Goal: Task Accomplishment & Management: Complete application form

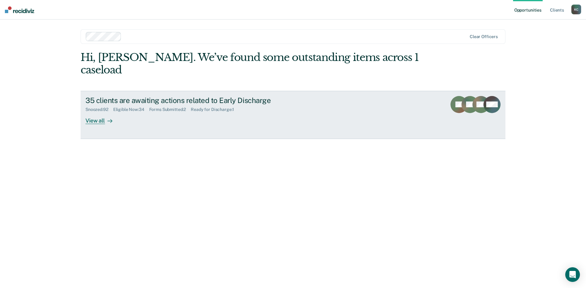
click at [100, 112] on div "View all" at bounding box center [102, 118] width 34 height 12
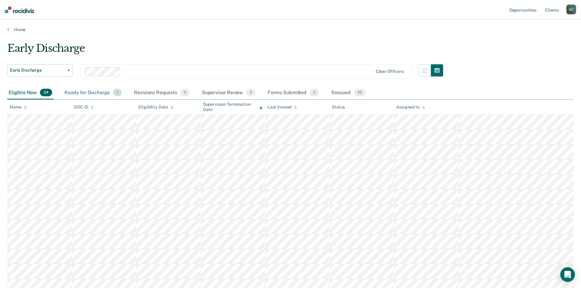
click at [101, 96] on div "Ready for Discharge 1" at bounding box center [93, 92] width 60 height 13
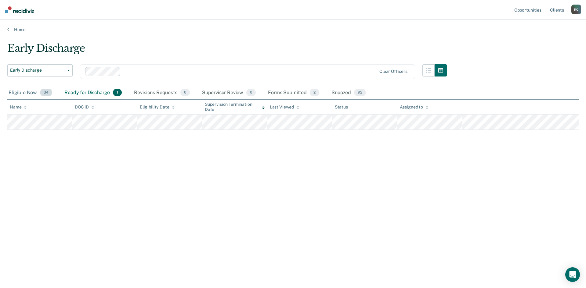
click at [26, 94] on div "Eligible Now 34" at bounding box center [30, 92] width 46 height 13
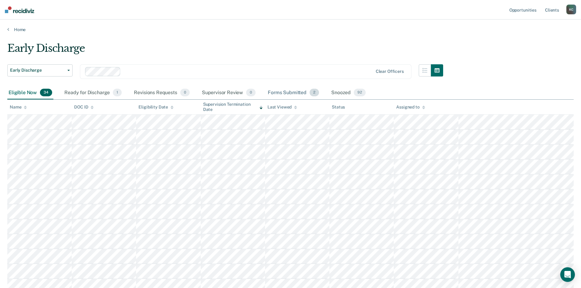
click at [281, 94] on div "Forms Submitted 2" at bounding box center [294, 92] width 54 height 13
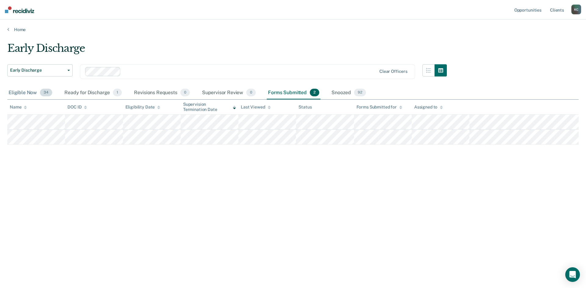
click at [22, 94] on div "Eligible Now 34" at bounding box center [30, 92] width 46 height 13
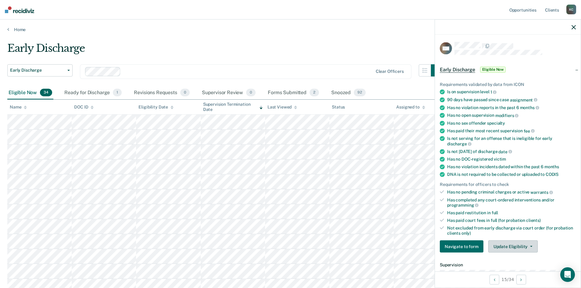
click at [515, 248] on button "Update Eligibility" at bounding box center [513, 247] width 49 height 12
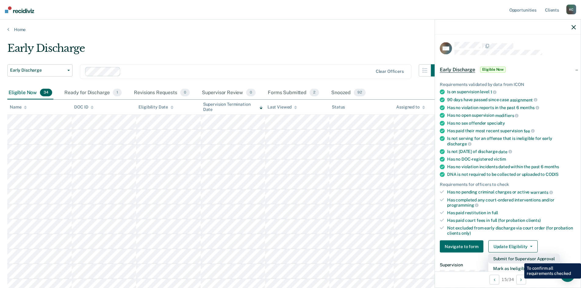
scroll to position [31, 0]
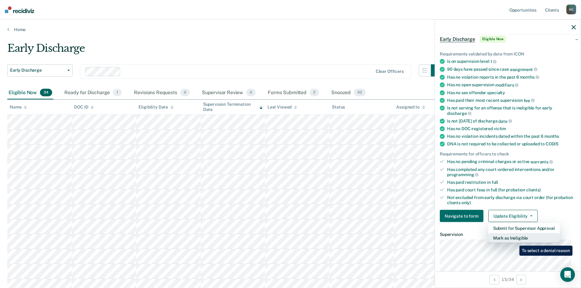
click at [515, 241] on button "Mark as Ineligible" at bounding box center [524, 239] width 71 height 10
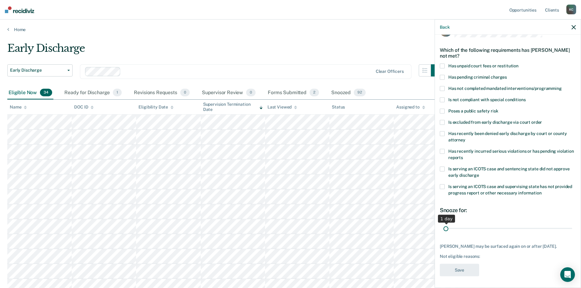
drag, startPoint x: 485, startPoint y: 228, endPoint x: 409, endPoint y: 230, distance: 76.0
type input "1"
click at [444, 230] on input "range" at bounding box center [508, 228] width 129 height 11
click at [444, 89] on span at bounding box center [442, 88] width 5 height 5
click at [562, 86] on input "Has not completed mandated interventions/programming" at bounding box center [562, 86] width 0 height 0
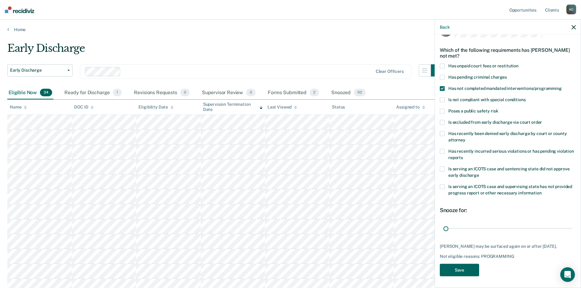
click at [460, 267] on button "Save" at bounding box center [459, 270] width 39 height 13
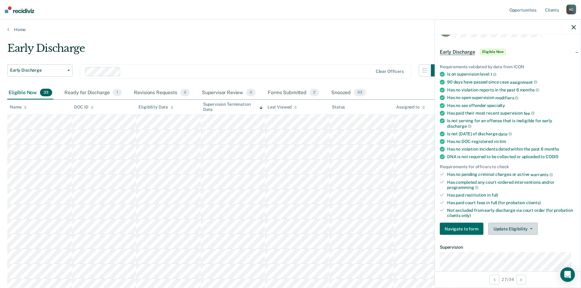
click at [499, 225] on button "Update Eligibility" at bounding box center [513, 229] width 49 height 12
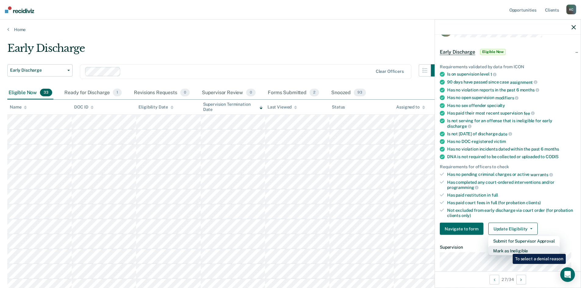
click at [509, 250] on button "Mark as Ineligible" at bounding box center [524, 251] width 71 height 10
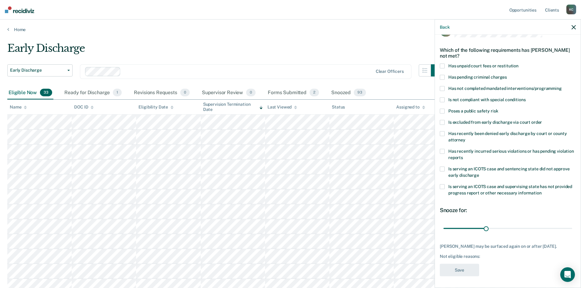
click at [446, 154] on label "Has recently incurred serious violations or has pending violation reports" at bounding box center [508, 155] width 136 height 13
click at [463, 155] on input "Has recently incurred serious violations or has pending violation reports" at bounding box center [463, 155] width 0 height 0
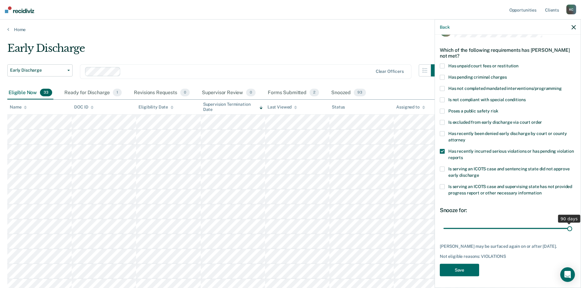
drag, startPoint x: 485, startPoint y: 228, endPoint x: 569, endPoint y: 225, distance: 83.7
type input "90"
click at [569, 225] on input "range" at bounding box center [508, 228] width 129 height 11
click at [460, 274] on button "Save" at bounding box center [459, 270] width 39 height 13
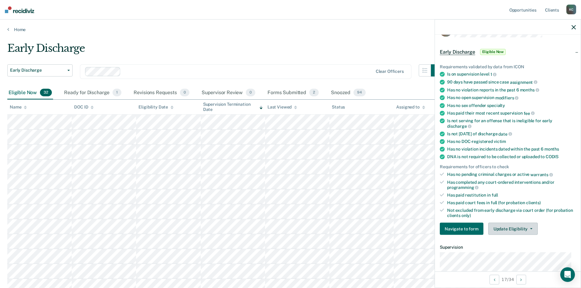
click at [500, 225] on button "Update Eligibility" at bounding box center [513, 229] width 49 height 12
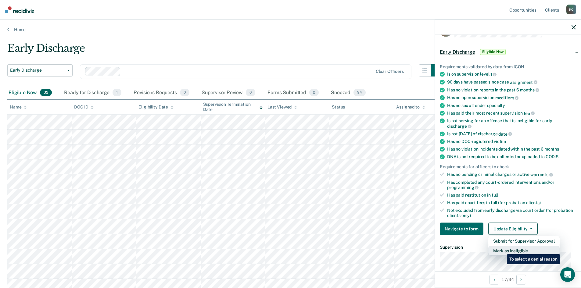
click at [503, 250] on button "Mark as Ineligible" at bounding box center [524, 251] width 71 height 10
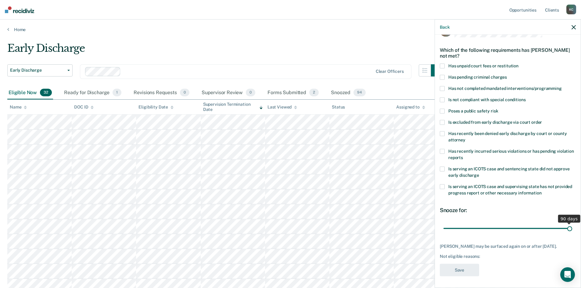
drag, startPoint x: 486, startPoint y: 229, endPoint x: 606, endPoint y: 225, distance: 119.4
type input "90"
click at [573, 225] on input "range" at bounding box center [508, 228] width 129 height 11
click at [460, 153] on label "Has recently incurred serious violations or has pending violation reports" at bounding box center [508, 155] width 136 height 13
click at [463, 155] on input "Has recently incurred serious violations or has pending violation reports" at bounding box center [463, 155] width 0 height 0
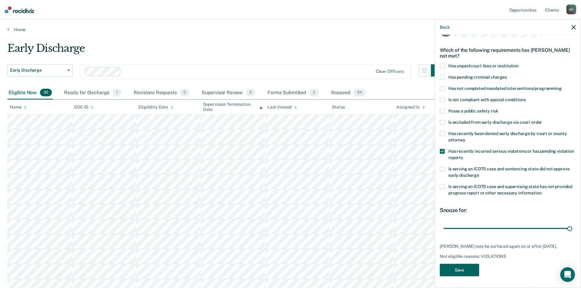
click at [462, 272] on button "Save" at bounding box center [459, 270] width 39 height 13
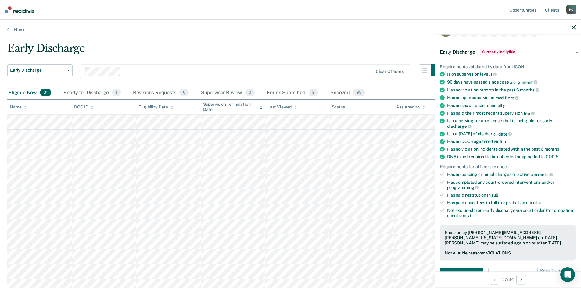
click at [263, 108] on icon at bounding box center [261, 108] width 3 height 4
click at [260, 109] on icon at bounding box center [261, 108] width 3 height 4
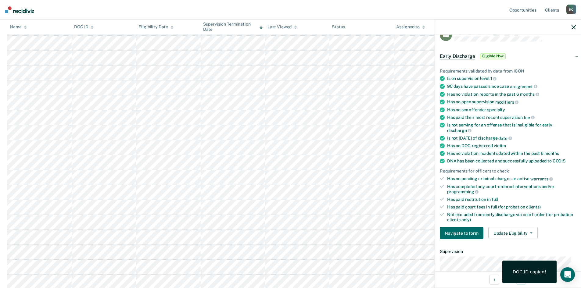
scroll to position [0, 0]
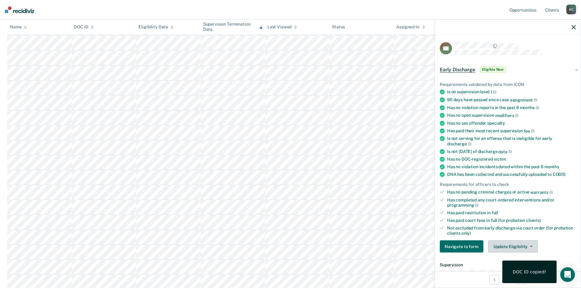
click at [499, 245] on button "Update Eligibility" at bounding box center [513, 247] width 49 height 12
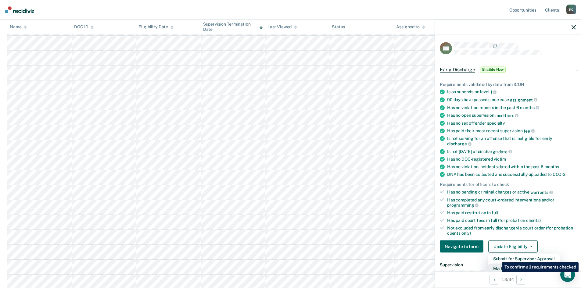
scroll to position [2, 0]
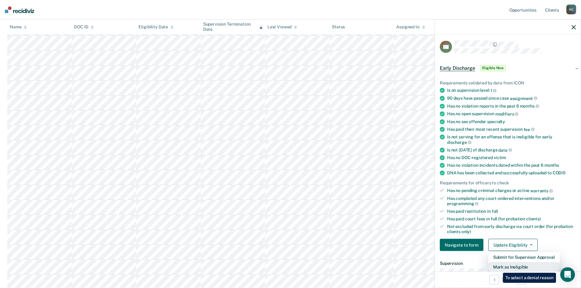
click at [499, 269] on button "Mark as Ineligible" at bounding box center [524, 268] width 71 height 10
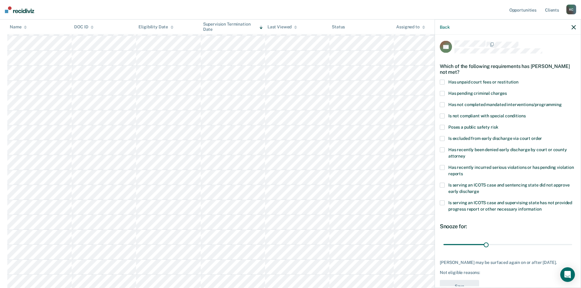
click at [443, 81] on span at bounding box center [442, 82] width 5 height 5
click at [519, 80] on input "Has unpaid court fees or restitution" at bounding box center [519, 80] width 0 height 0
click at [443, 103] on span at bounding box center [442, 104] width 5 height 5
click at [562, 102] on input "Has not completed mandated interventions/programming" at bounding box center [562, 102] width 0 height 0
drag, startPoint x: 455, startPoint y: 245, endPoint x: 464, endPoint y: 242, distance: 9.5
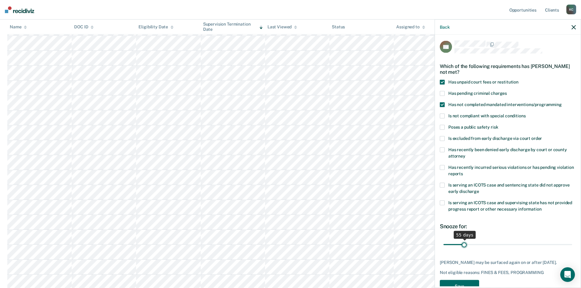
type input "55"
click at [464, 242] on input "range" at bounding box center [508, 245] width 129 height 11
click at [463, 281] on button "Save" at bounding box center [459, 286] width 39 height 13
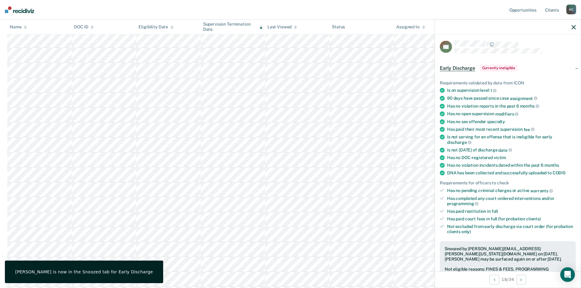
scroll to position [122, 0]
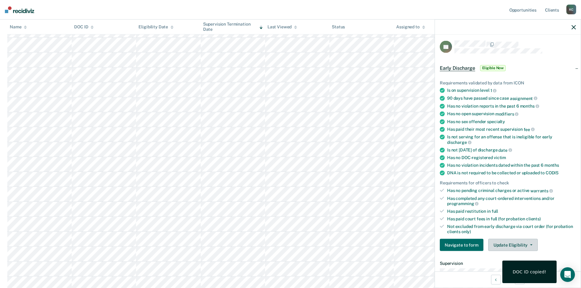
click at [497, 241] on button "Update Eligibility" at bounding box center [513, 245] width 49 height 12
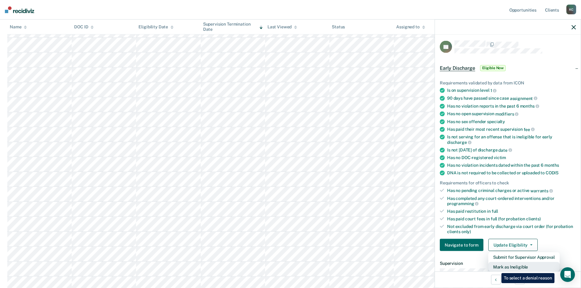
click at [497, 269] on button "Mark as Ineligible" at bounding box center [524, 268] width 71 height 10
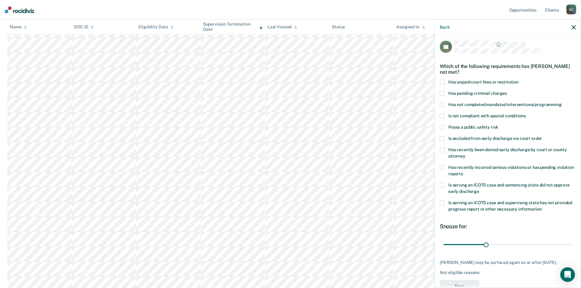
click at [444, 83] on span at bounding box center [442, 82] width 5 height 5
click at [519, 80] on input "Has unpaid court fees or restitution" at bounding box center [519, 80] width 0 height 0
drag, startPoint x: 453, startPoint y: 244, endPoint x: 503, endPoint y: 245, distance: 49.5
type input "173"
click at [503, 245] on input "range" at bounding box center [508, 245] width 129 height 11
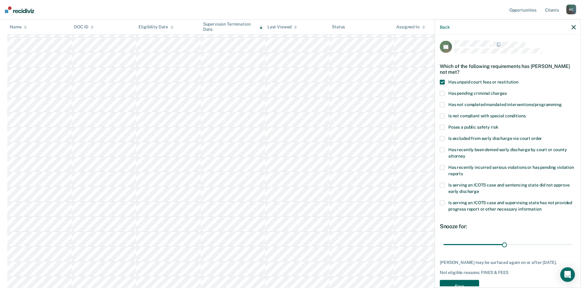
click at [466, 286] on button "Save" at bounding box center [459, 286] width 39 height 13
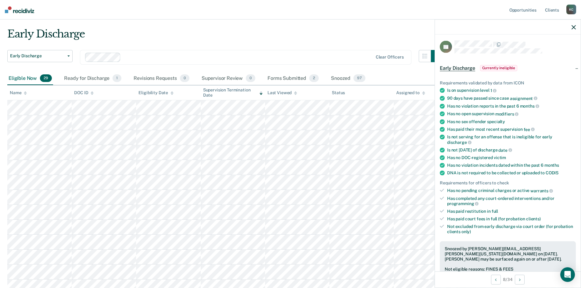
scroll to position [0, 0]
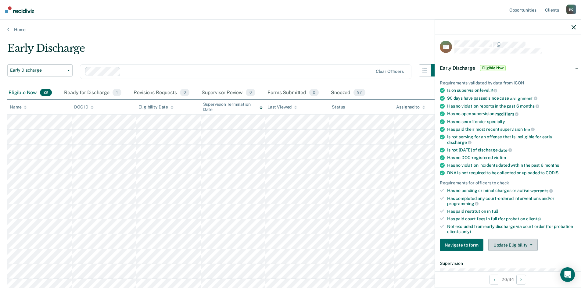
click at [525, 245] on button "Update Eligibility" at bounding box center [513, 245] width 49 height 12
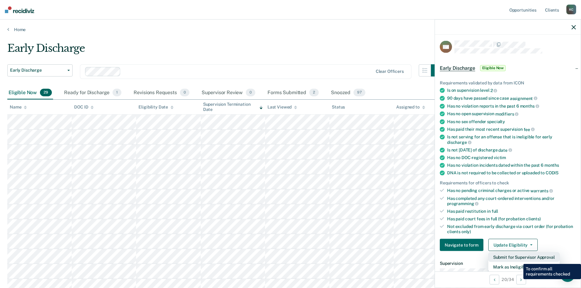
click at [519, 259] on button "Submit for Supervisor Approval" at bounding box center [524, 258] width 71 height 10
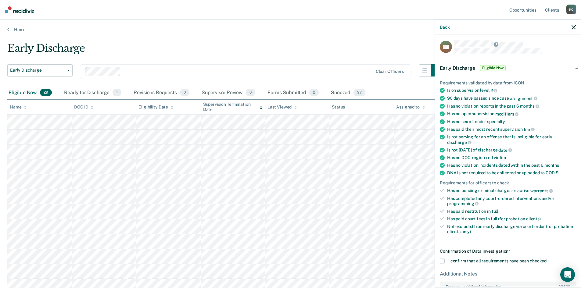
click at [460, 263] on div "Confirmation of Data Investigation * I confirm that all requirements have been …" at bounding box center [508, 292] width 136 height 86
click at [464, 262] on span "I confirm that all requirements have been checked." at bounding box center [498, 261] width 99 height 5
click at [548, 259] on input "I confirm that all requirements have been checked." at bounding box center [548, 259] width 0 height 0
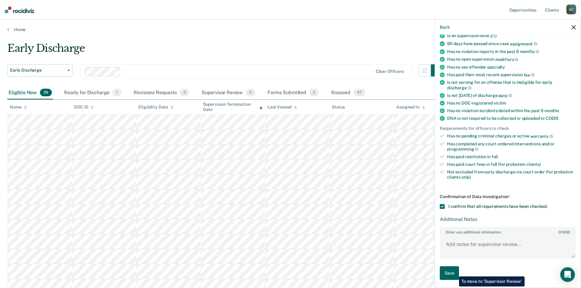
click at [455, 272] on button "Save" at bounding box center [449, 274] width 19 height 14
